Goal: Information Seeking & Learning: Learn about a topic

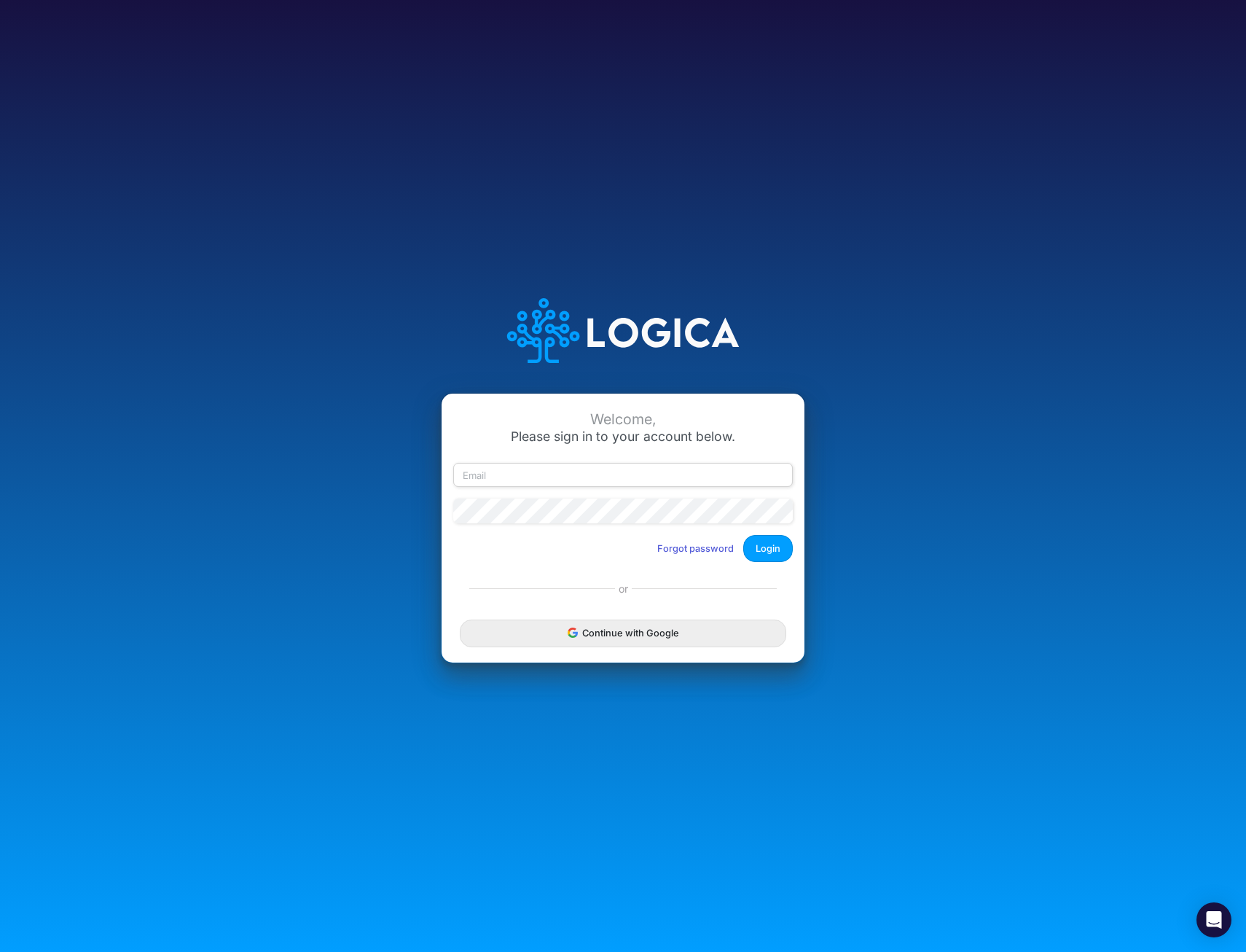
type input "[EMAIL_ADDRESS][DOMAIN_NAME]"
click at [703, 543] on button "Forgot password" at bounding box center [695, 548] width 95 height 24
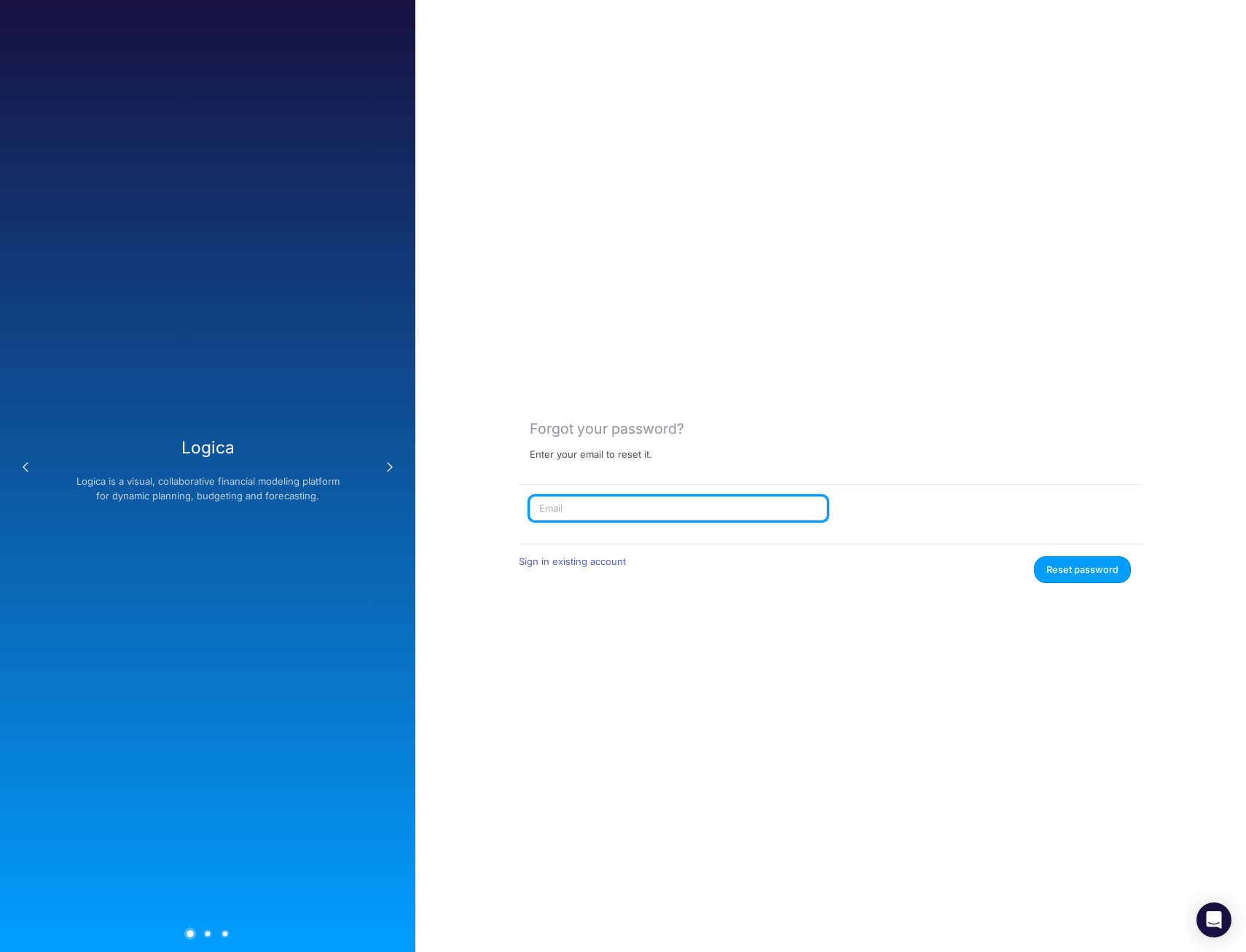
click at [691, 511] on input "text" at bounding box center [679, 509] width 297 height 25
type input "[EMAIL_ADDRESS][DOMAIN_NAME]"
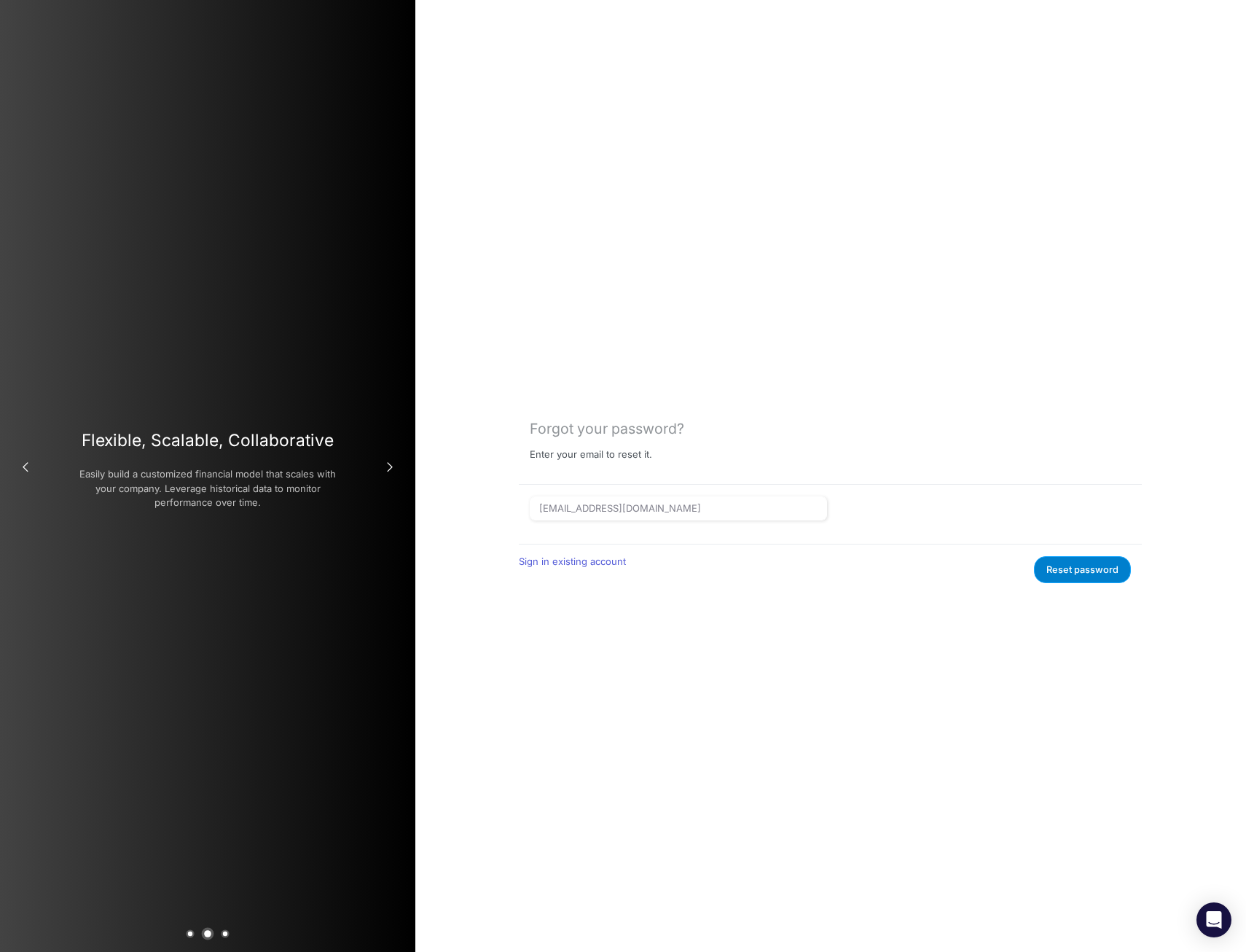
click at [1096, 580] on button "Reset password" at bounding box center [1083, 570] width 97 height 27
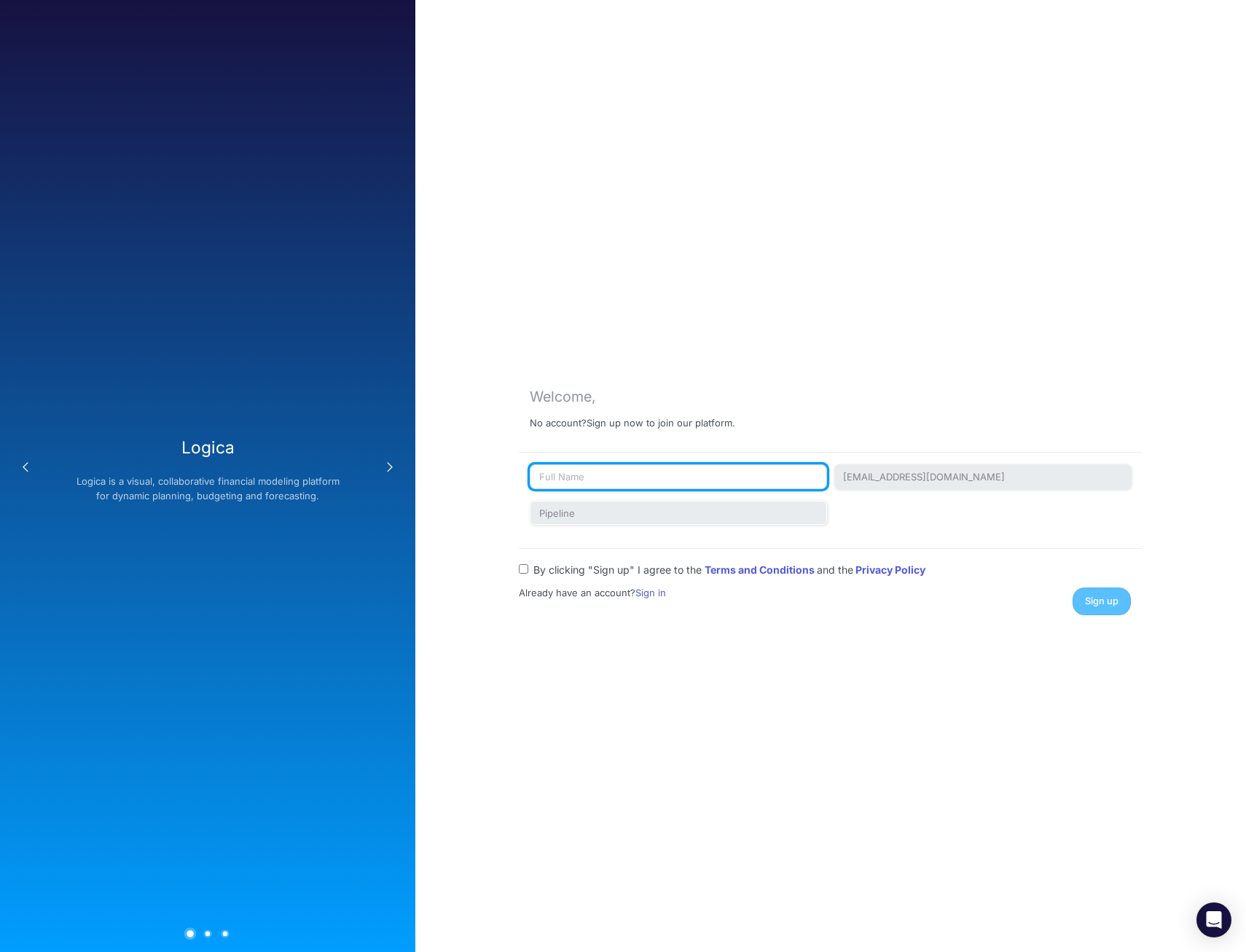
click at [712, 481] on input "text" at bounding box center [679, 477] width 297 height 25
type input "Kelly Van Ert"
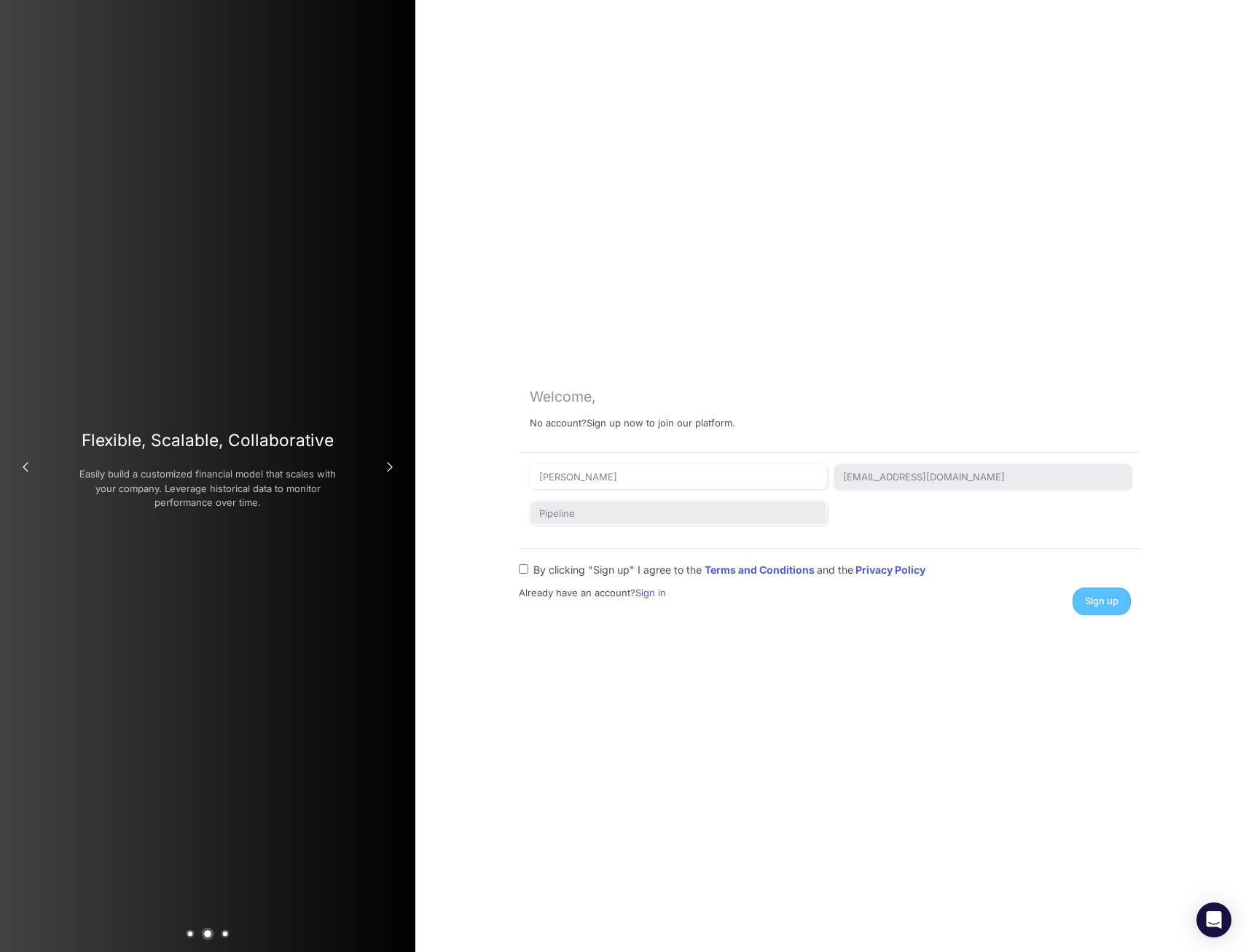
click at [527, 569] on input "By clicking "Sign up" I agree to the Terms and Conditions and the Privacy Policy" at bounding box center [523, 569] width 10 height 10
checkbox input "true"
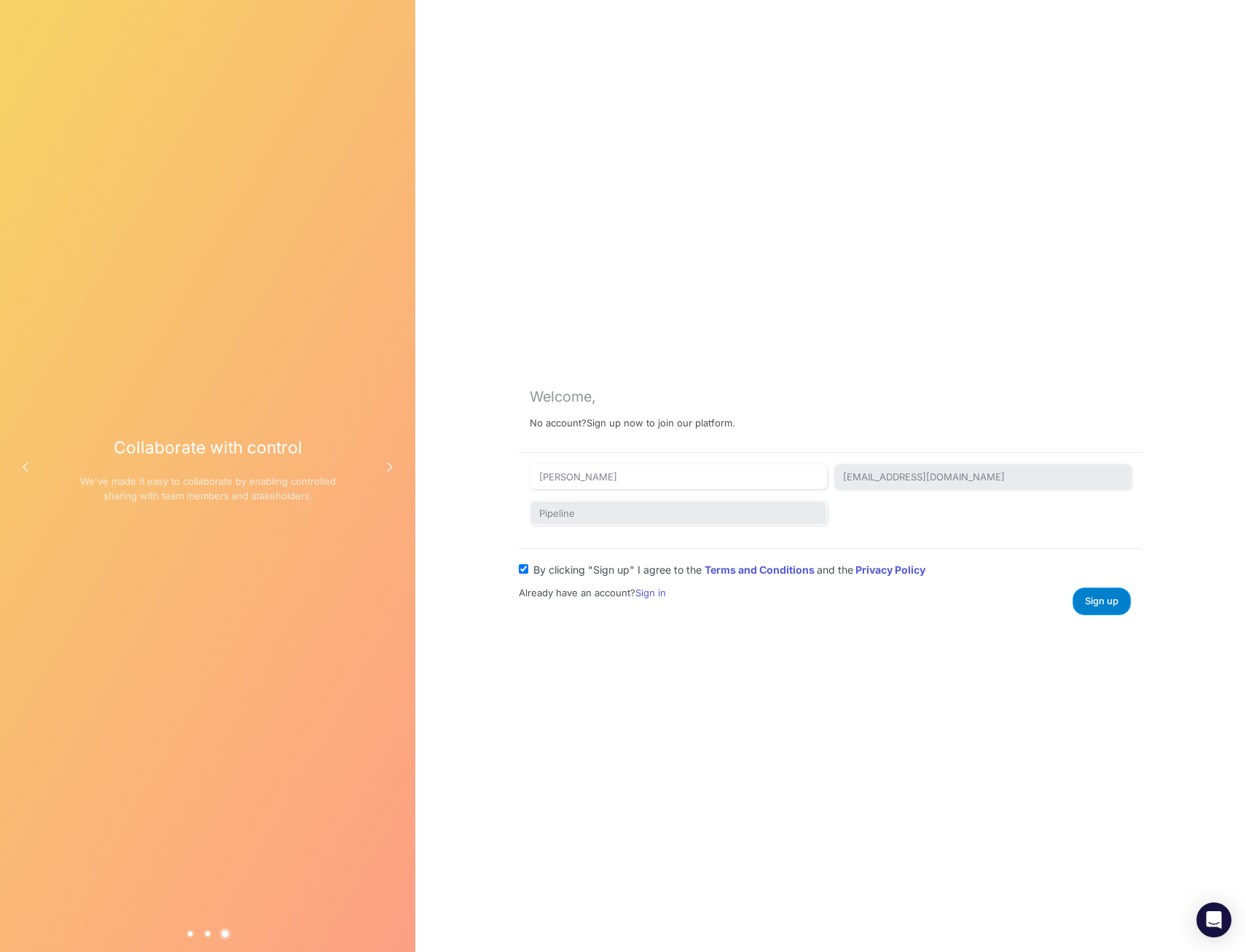
click at [1118, 603] on span "Sign up" at bounding box center [1102, 600] width 34 height 11
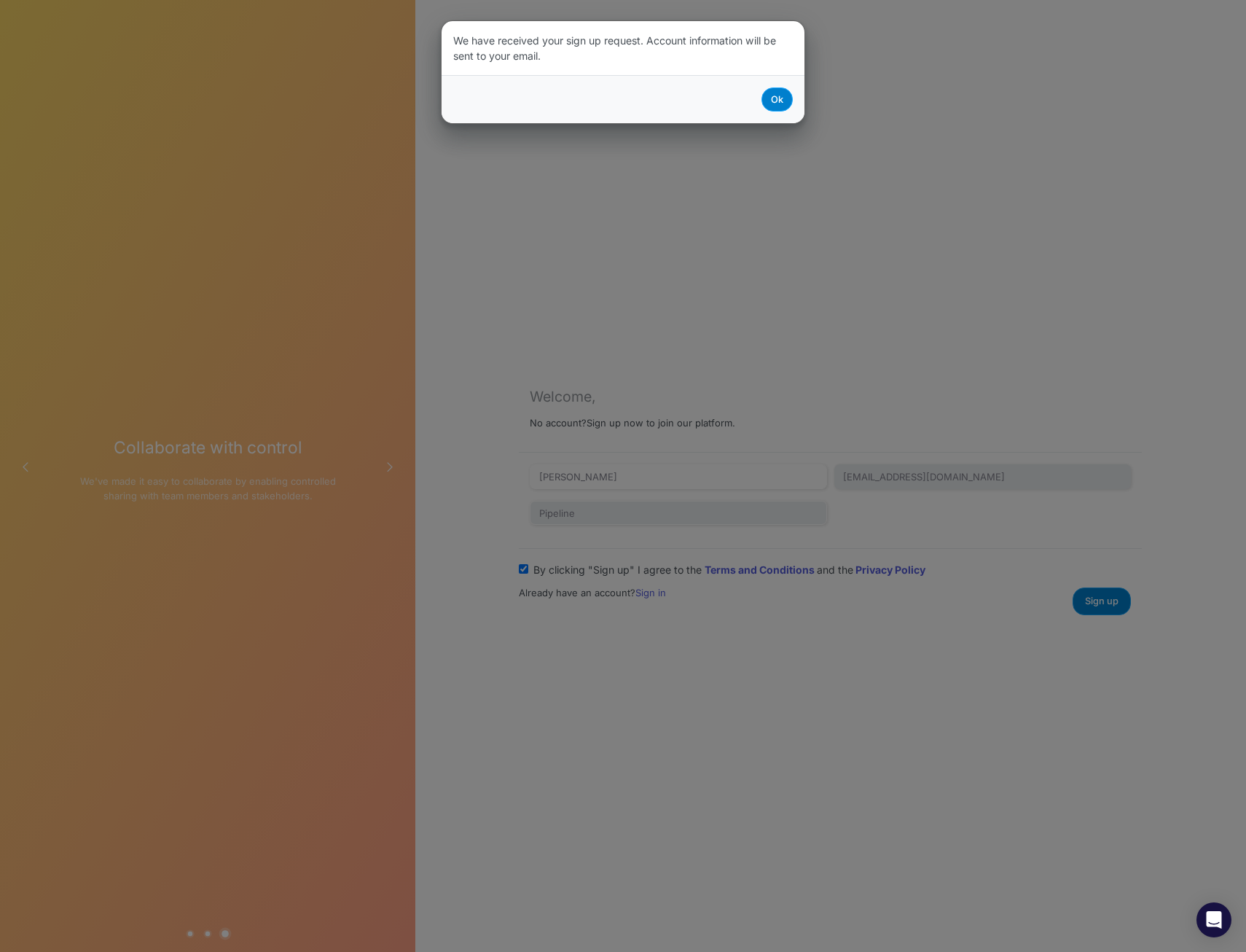
click at [782, 109] on button "Ok" at bounding box center [777, 99] width 31 height 24
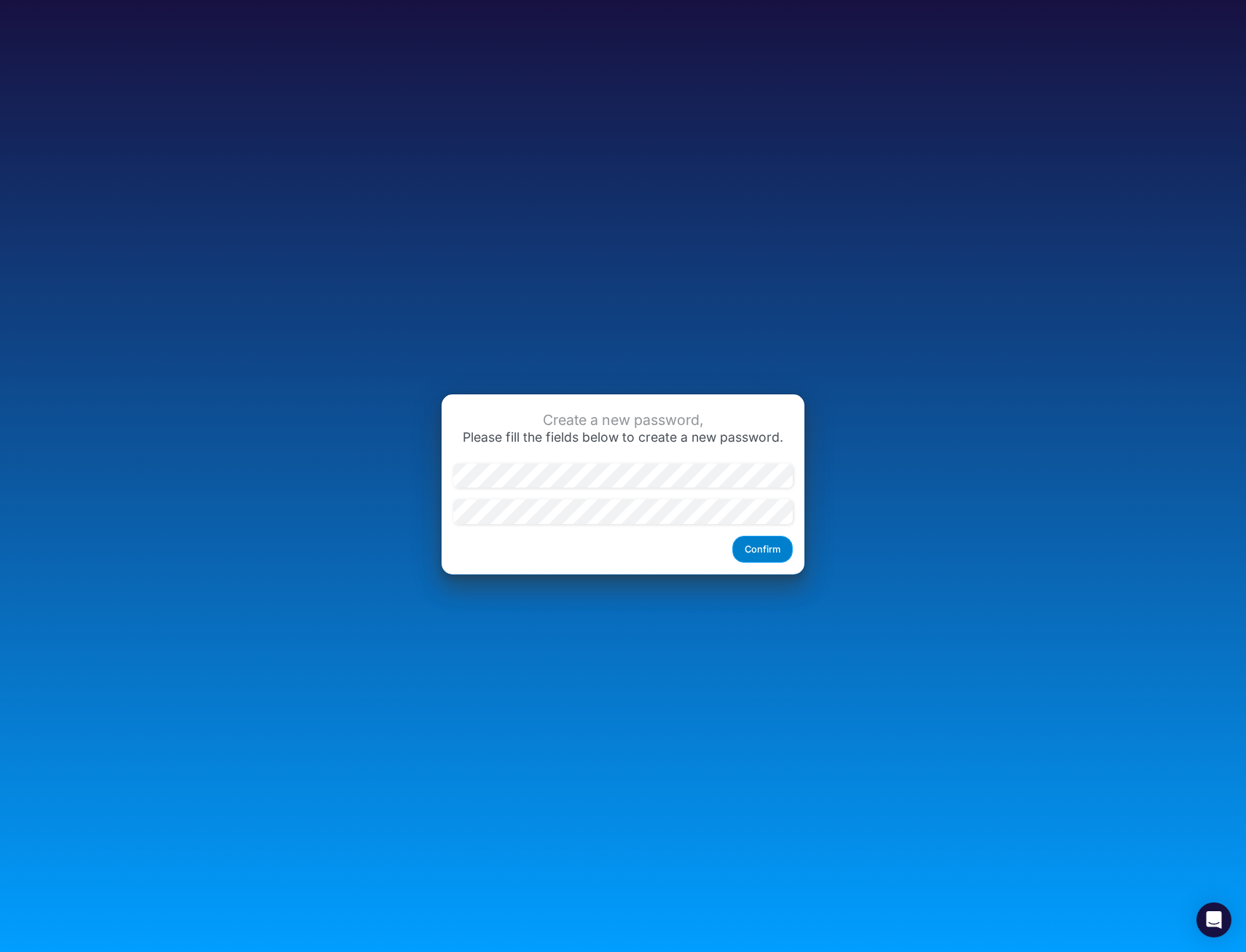
click at [773, 557] on button "Confirm" at bounding box center [762, 550] width 60 height 27
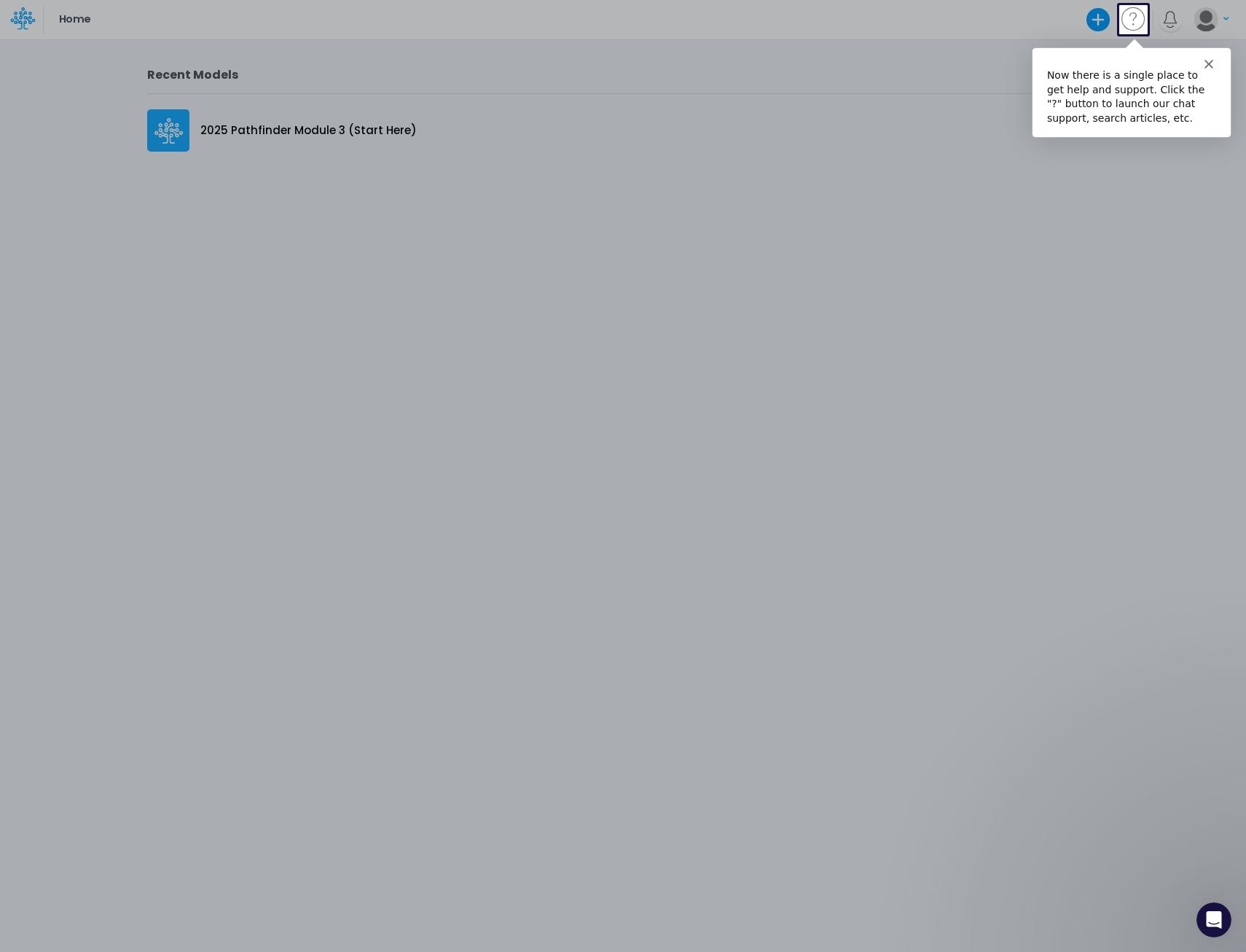
click at [163, 139] on div at bounding box center [623, 493] width 1246 height 918
click at [1207, 62] on icon "Close" at bounding box center [1208, 62] width 9 height 9
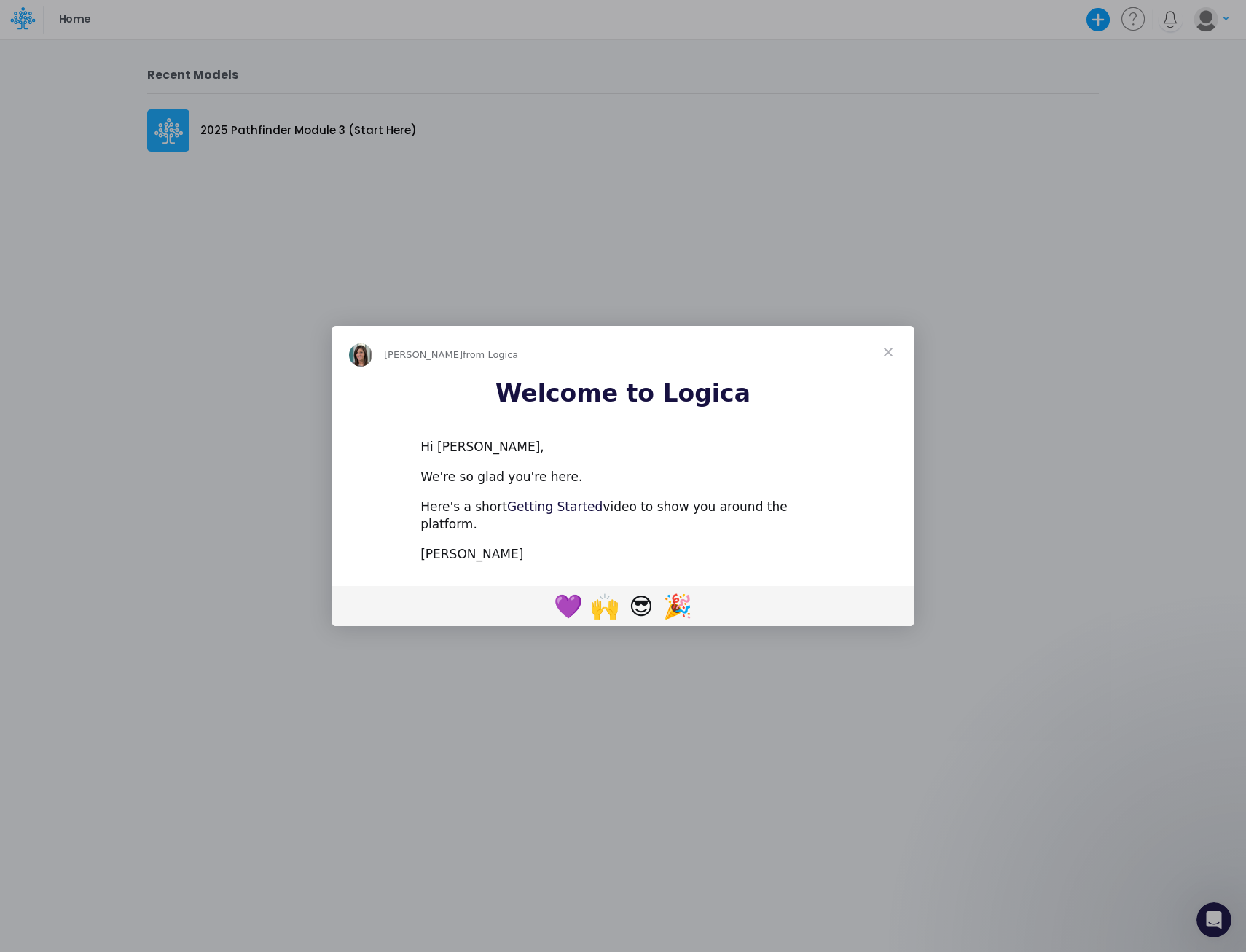
click at [543, 513] on link "Getting Started" at bounding box center [555, 506] width 95 height 15
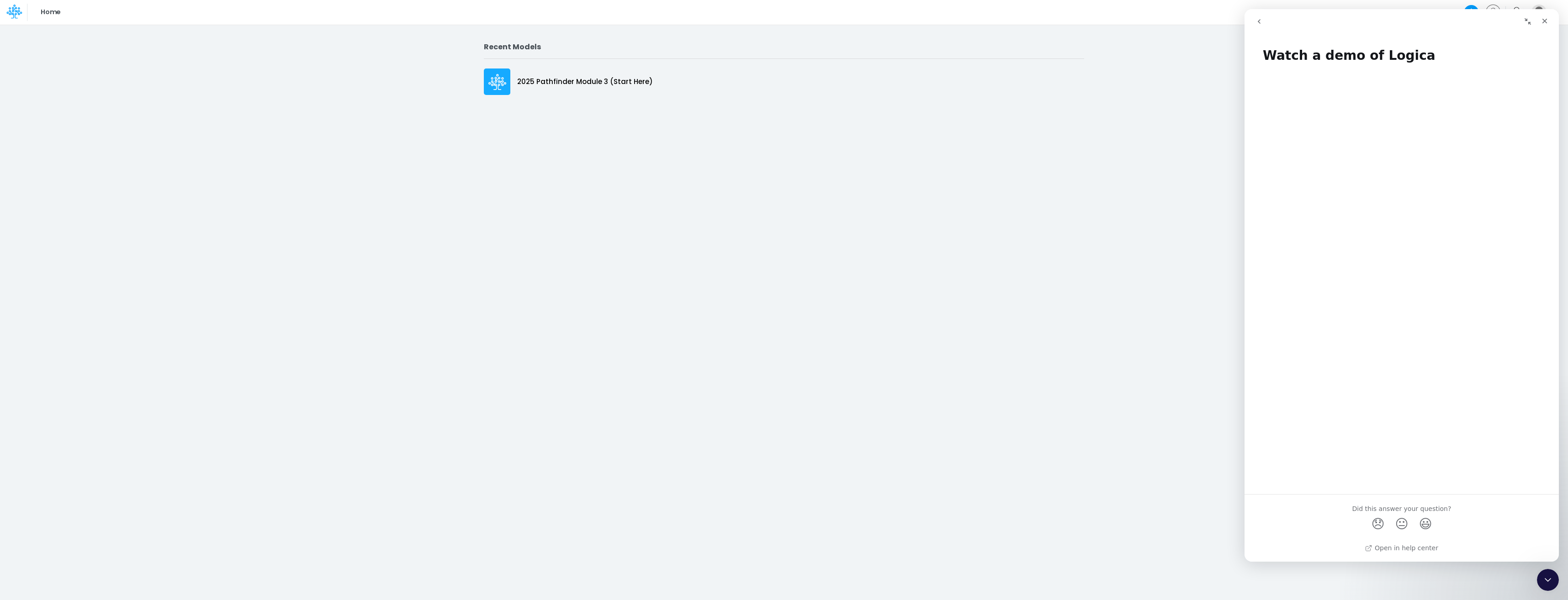
click at [781, 19] on icon "Collapse window" at bounding box center [1528, 21] width 7 height 7
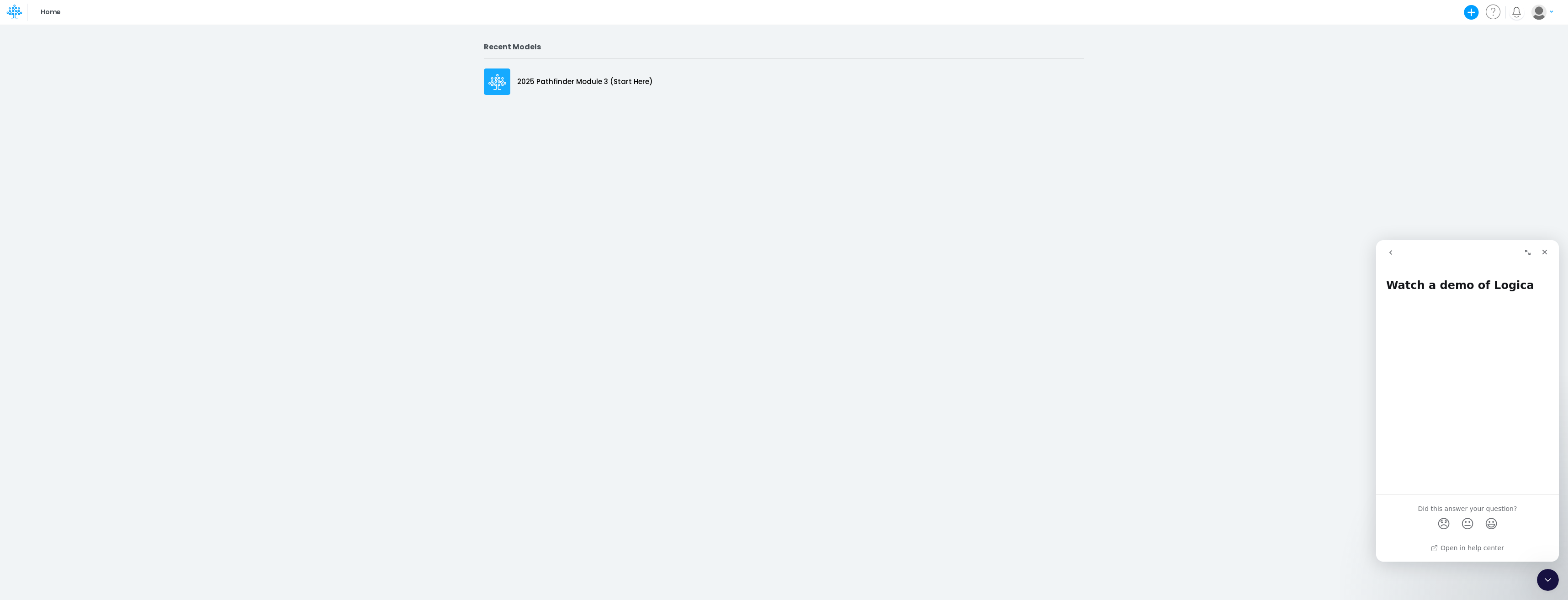
click at [781, 253] on icon "Expand window" at bounding box center [1528, 253] width 7 height 7
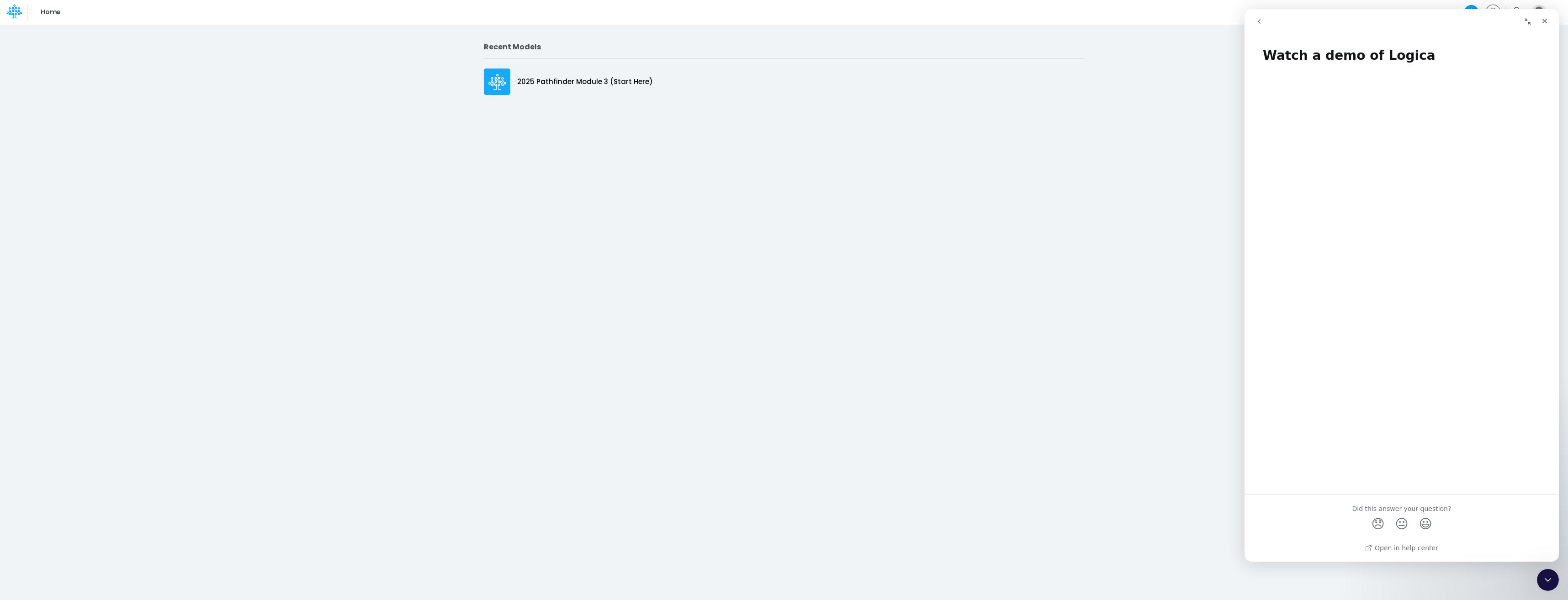
click at [781, 23] on icon "go back" at bounding box center [1259, 22] width 3 height 5
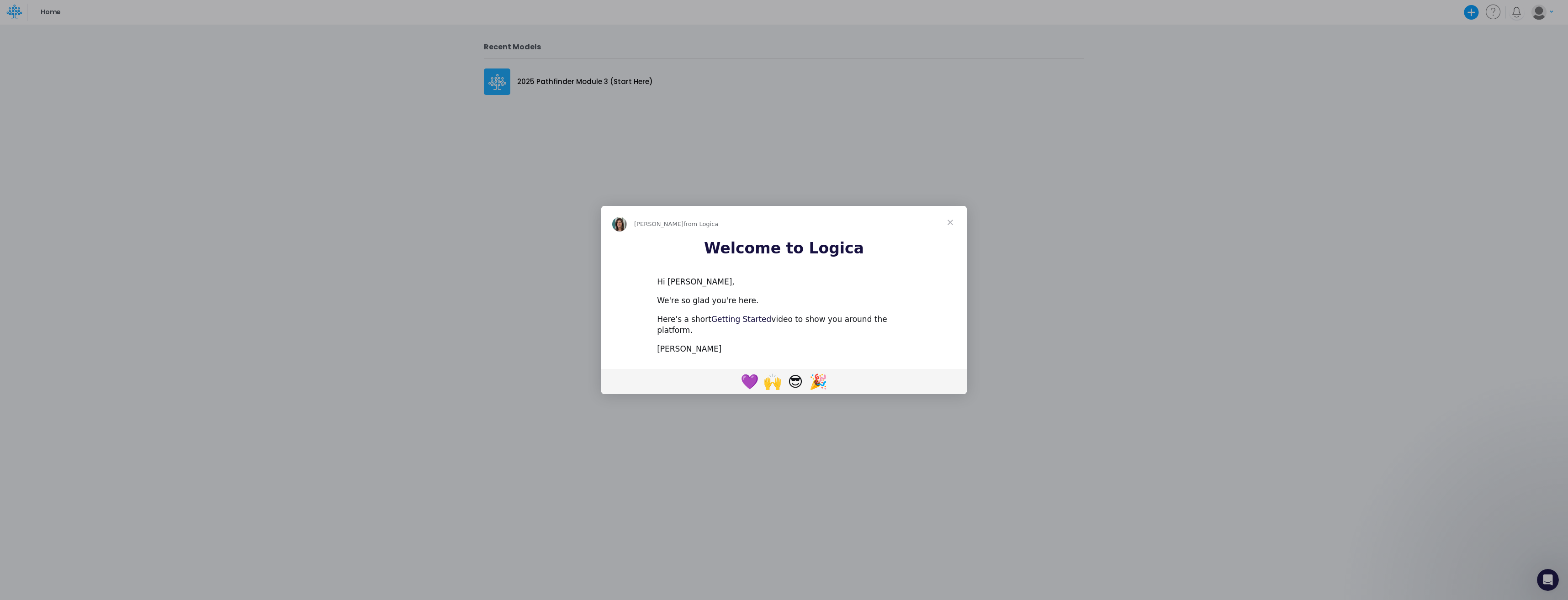
click at [734, 324] on link "Getting Started" at bounding box center [741, 319] width 60 height 9
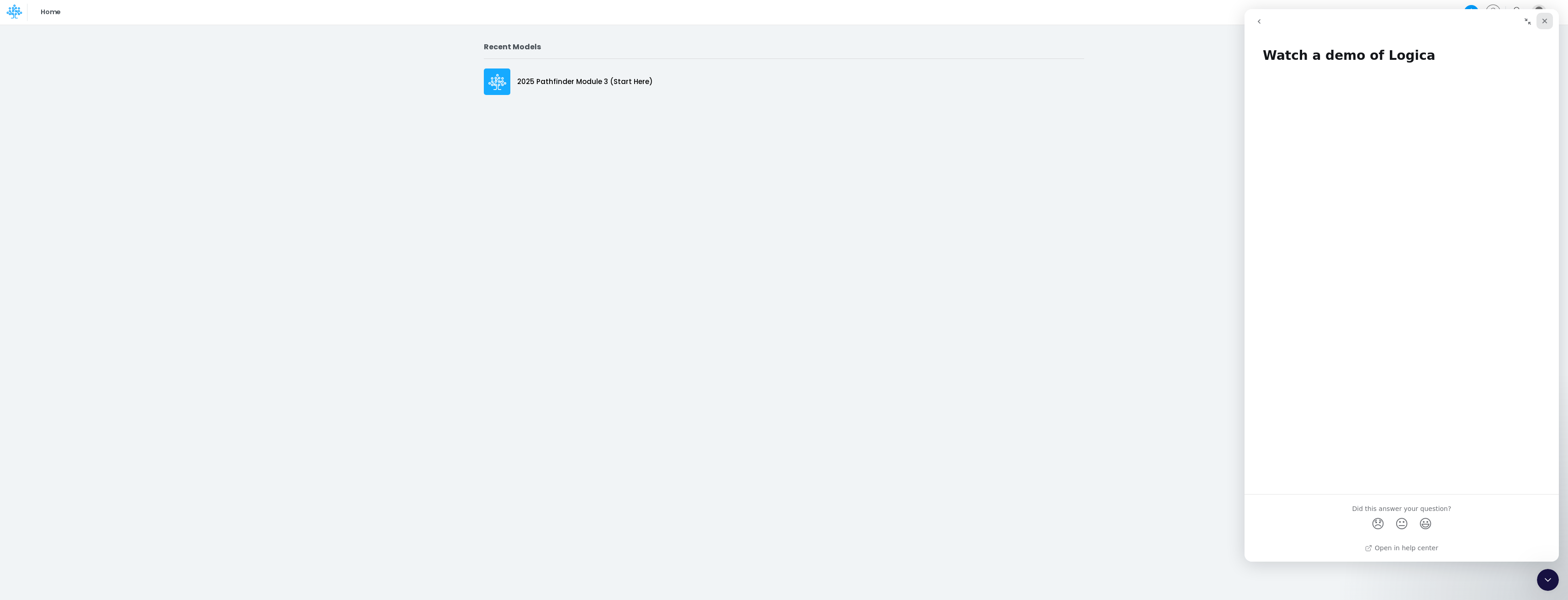
click at [781, 25] on div "Close" at bounding box center [1544, 21] width 16 height 16
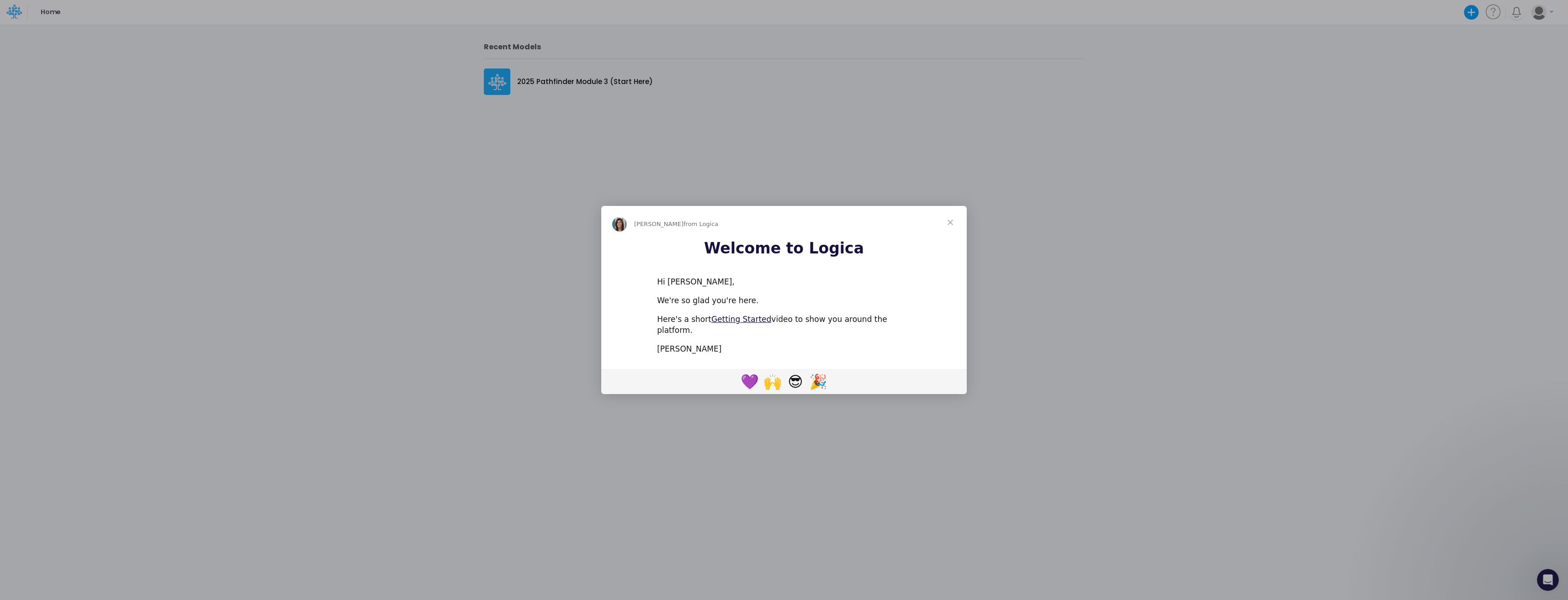
click at [781, 226] on span "Close" at bounding box center [950, 223] width 33 height 33
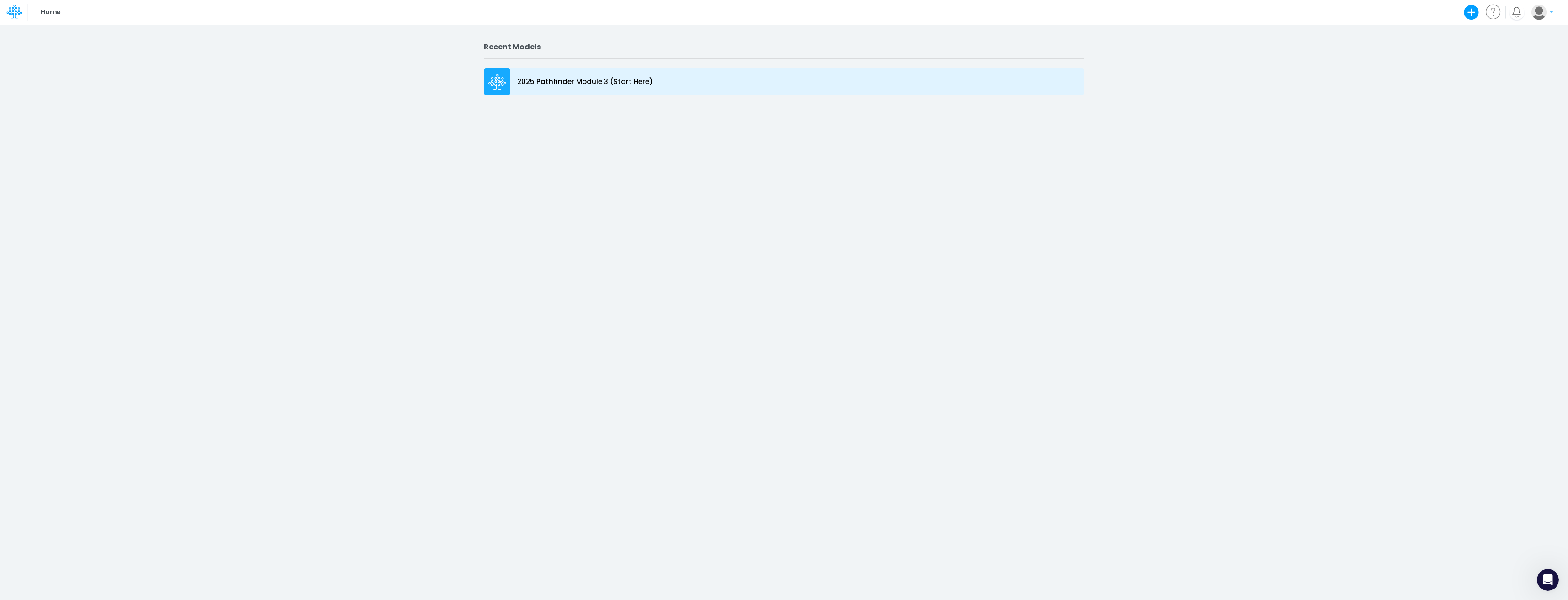
click at [539, 77] on p "2025 Pathfinder Module 3 (Start Here)" at bounding box center [585, 82] width 136 height 10
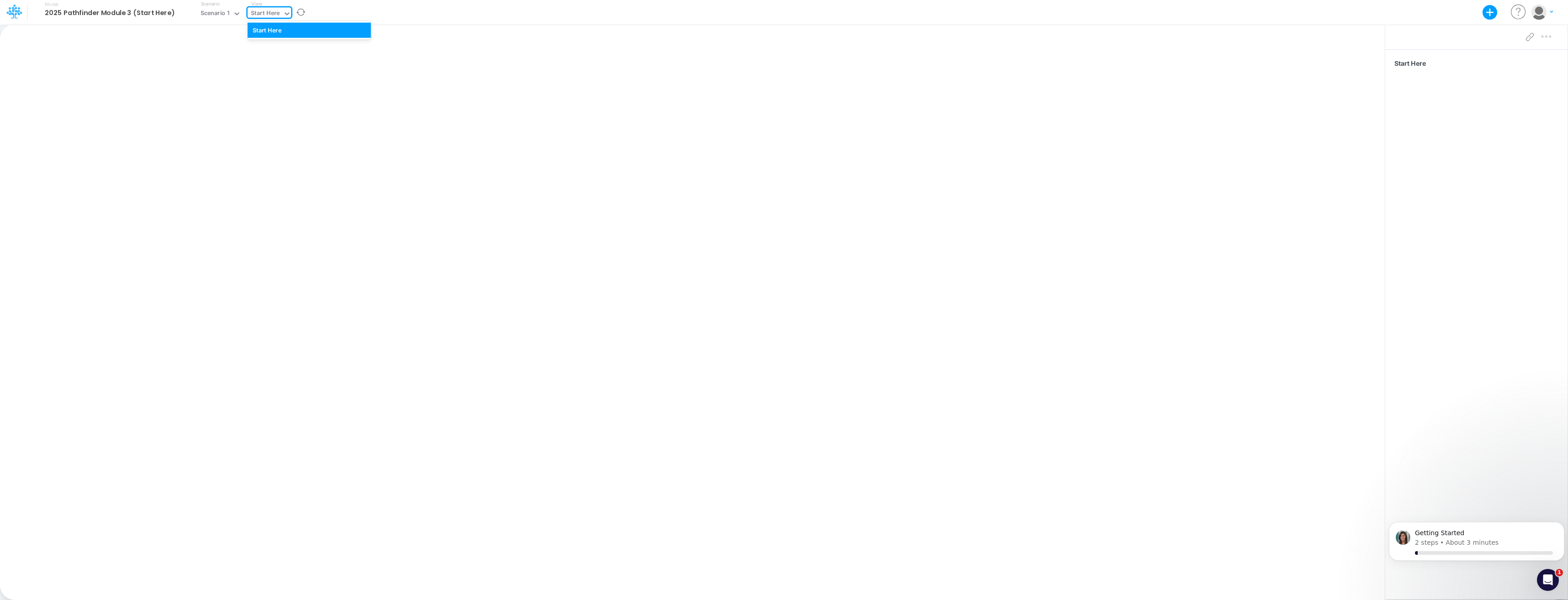
click at [285, 15] on icon at bounding box center [287, 13] width 5 height 3
click at [271, 28] on div "Start Here" at bounding box center [309, 30] width 124 height 15
click at [228, 15] on div "Scenario 1" at bounding box center [215, 14] width 36 height 14
click at [225, 29] on div "Scenario 1" at bounding box center [217, 30] width 29 height 9
click at [164, 10] on b "2025 Pathfinder Module 3 (Start Here)" at bounding box center [110, 13] width 130 height 9
